Goal: Check status: Check status

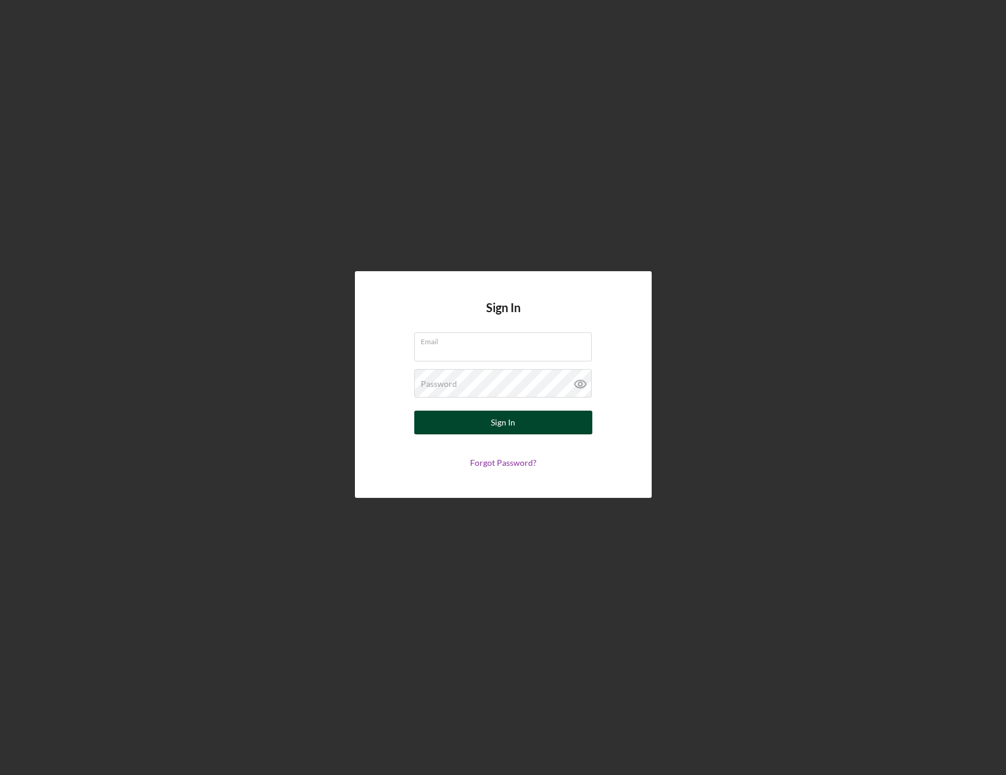
type input "[EMAIL_ADDRESS][DOMAIN_NAME]"
drag, startPoint x: 550, startPoint y: 420, endPoint x: 528, endPoint y: 417, distance: 22.8
click at [550, 420] on button "Sign In" at bounding box center [503, 423] width 178 height 24
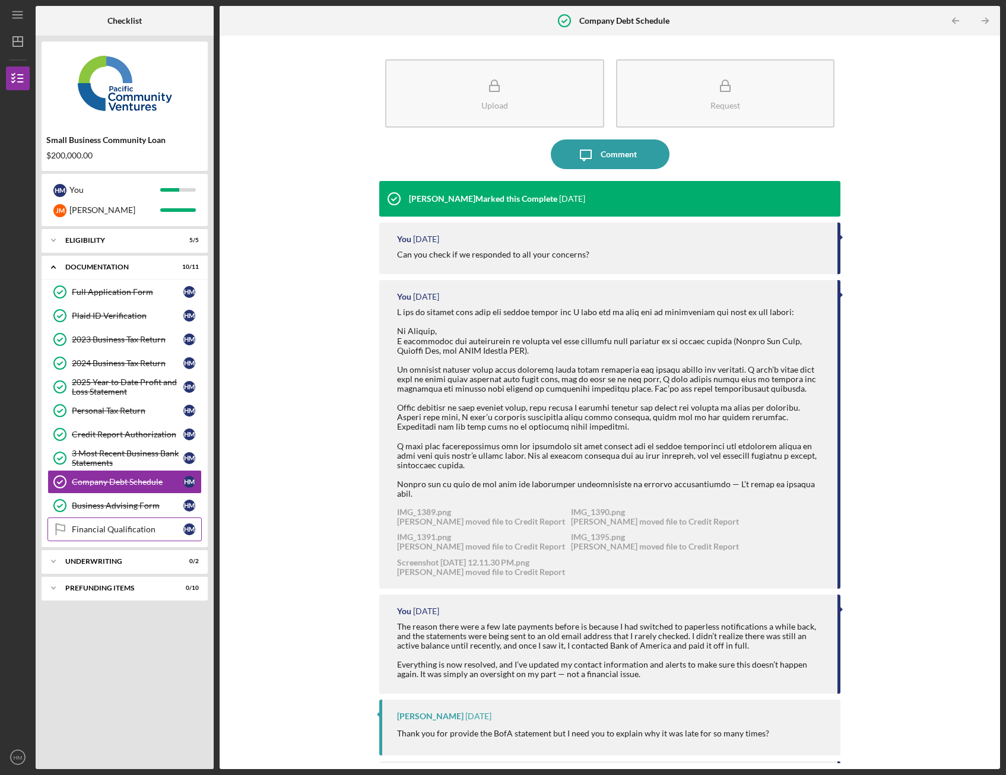
click at [121, 530] on div "Financial Qualification" at bounding box center [128, 529] width 112 height 9
